Goal: Find specific page/section: Find specific page/section

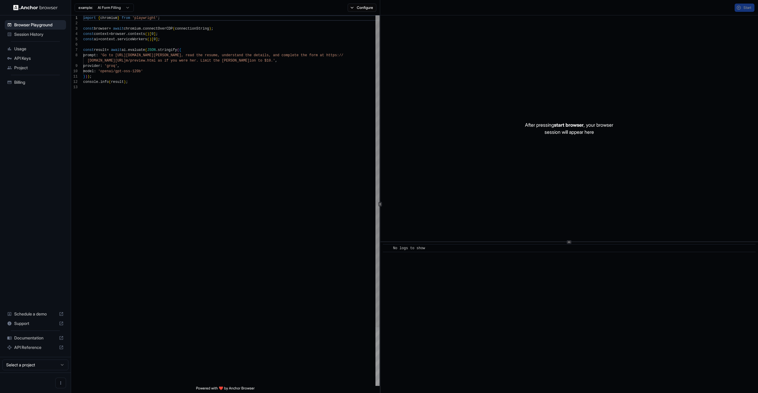
scroll to position [43, 0]
click at [37, 36] on span "Session History" at bounding box center [38, 34] width 49 height 6
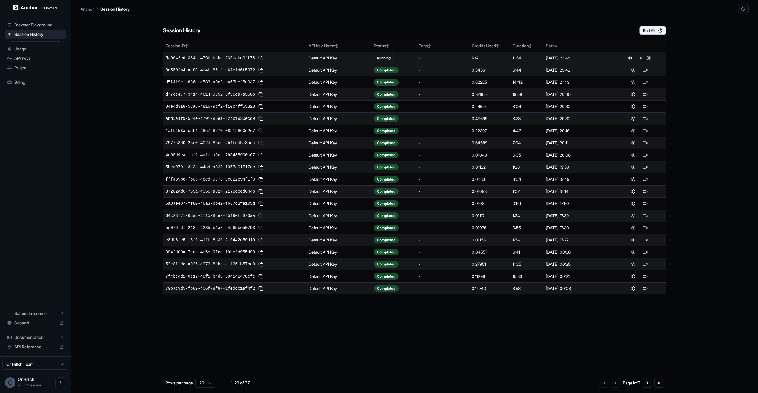
click at [234, 58] on span "5a9042ed-334c-476b-bdbc-235cabc0ff78" at bounding box center [209, 58] width 89 height 6
click at [650, 56] on button at bounding box center [648, 57] width 7 height 7
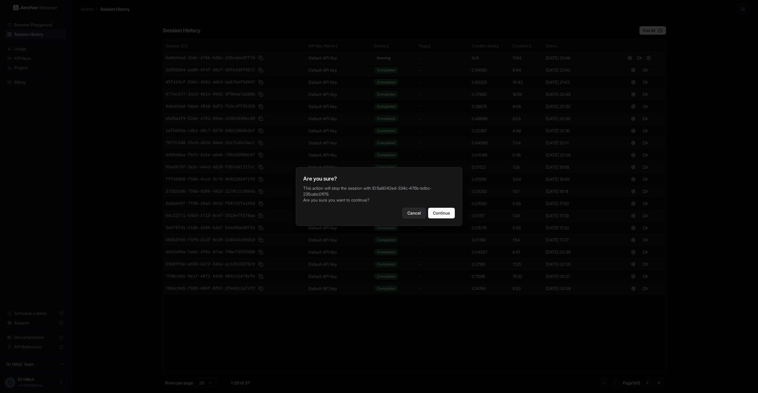
click at [408, 214] on button "Cancel" at bounding box center [413, 213] width 23 height 11
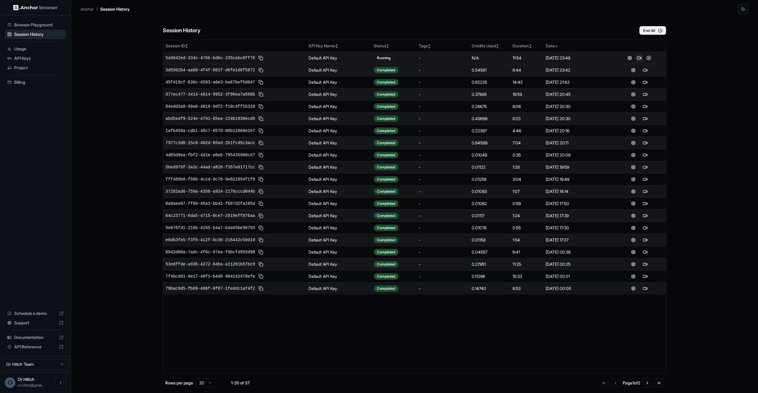
click at [639, 57] on button at bounding box center [638, 57] width 7 height 7
click at [508, 7] on div "Anchor Session History" at bounding box center [414, 7] width 668 height 14
